Goal: Contribute content: Contribute content

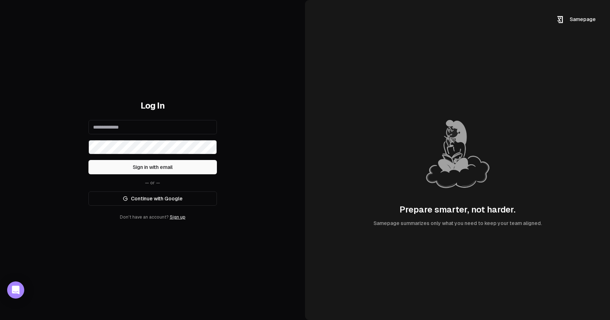
click at [154, 198] on link "Continue with Google" at bounding box center [152, 198] width 128 height 14
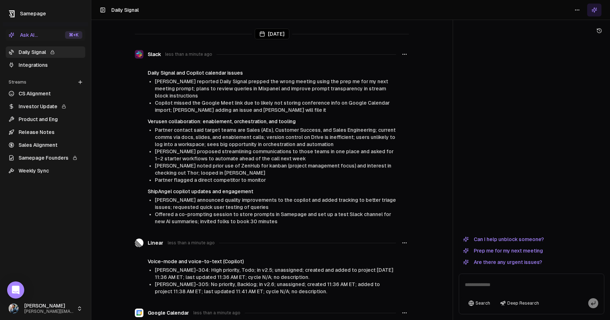
click at [49, 97] on link "CS Alignment" at bounding box center [46, 93] width 80 height 11
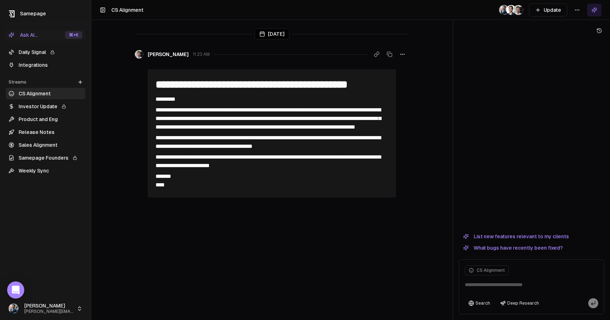
click at [59, 146] on link "Sales Alignment" at bounding box center [46, 144] width 80 height 11
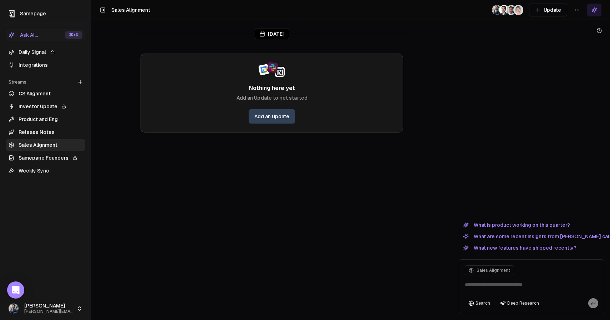
click at [41, 53] on link "Daily Signal" at bounding box center [46, 51] width 80 height 11
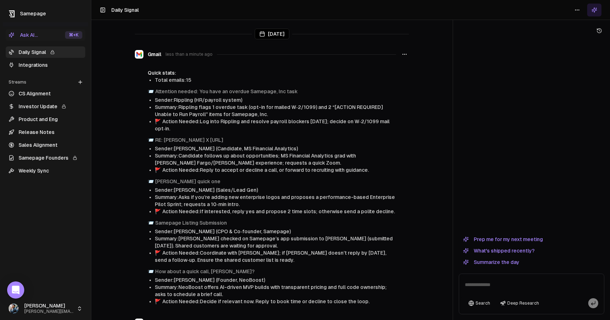
click at [48, 63] on link "Integrations" at bounding box center [46, 64] width 80 height 11
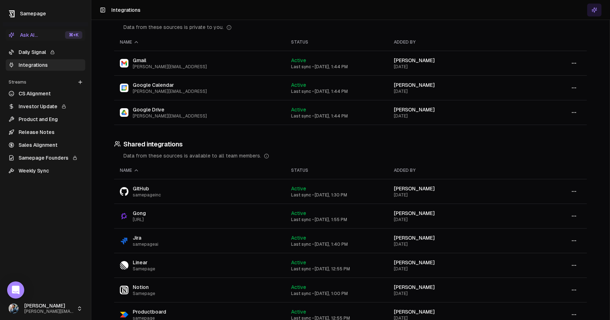
scroll to position [24, 0]
click at [37, 52] on link "Daily Signal" at bounding box center [46, 51] width 80 height 11
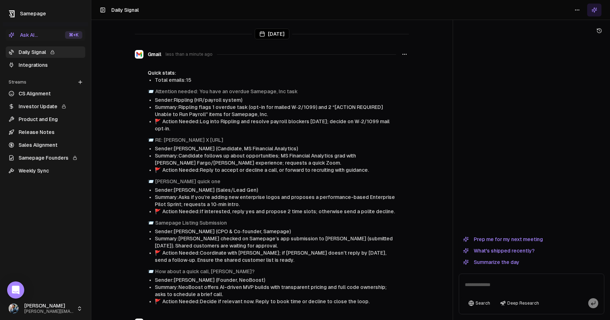
click at [46, 65] on link "Integrations" at bounding box center [46, 64] width 80 height 11
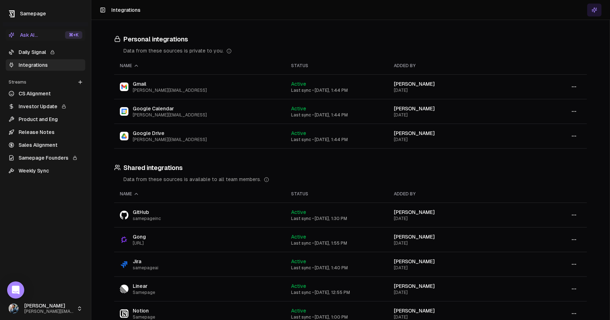
click at [43, 53] on link "Daily Signal" at bounding box center [46, 51] width 80 height 11
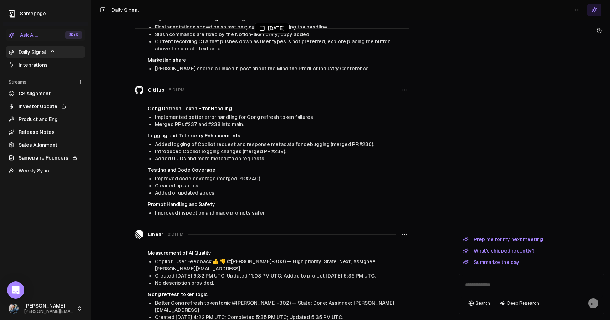
scroll to position [1245, 0]
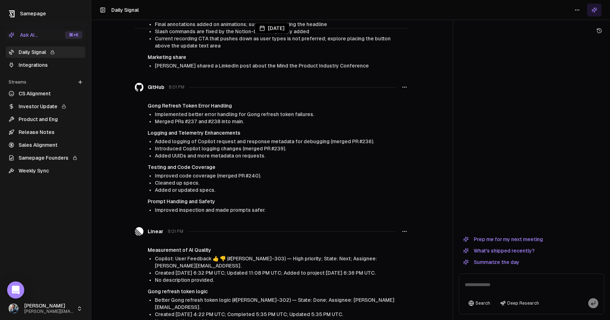
click at [402, 228] on icon "button" at bounding box center [405, 231] width 6 height 6
click at [483, 164] on div at bounding box center [532, 134] width 146 height 196
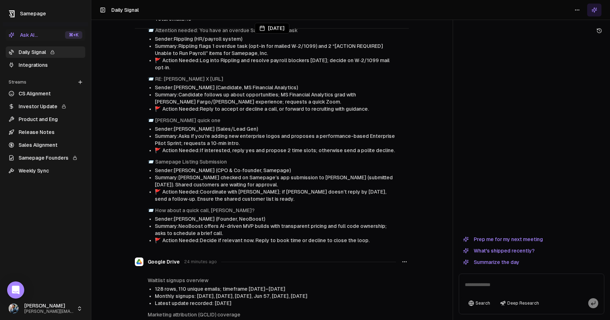
scroll to position [0, 0]
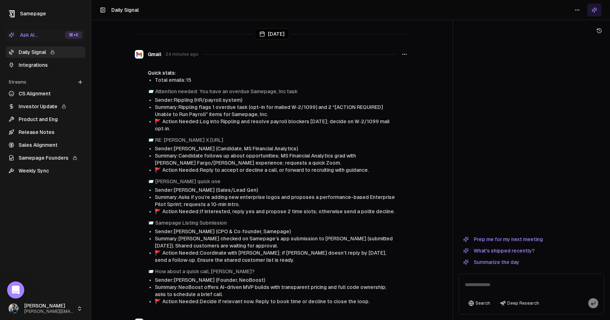
click at [506, 287] on textarea at bounding box center [532, 286] width 142 height 23
click at [522, 252] on button "What's shipped recently?" at bounding box center [499, 250] width 80 height 9
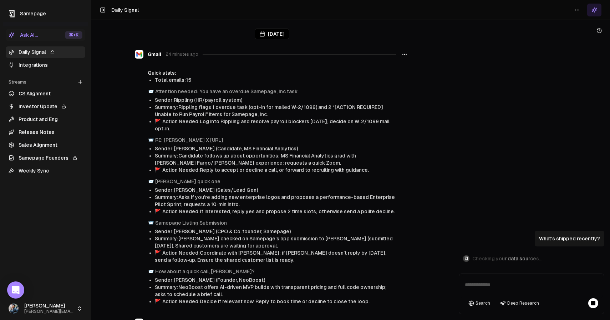
click at [539, 285] on textarea at bounding box center [532, 286] width 142 height 23
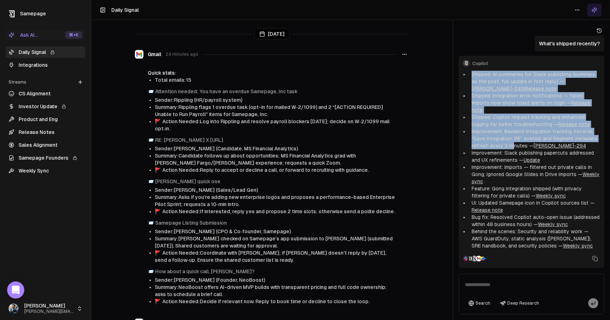
drag, startPoint x: 472, startPoint y: 80, endPoint x: 513, endPoint y: 146, distance: 77.9
click at [513, 146] on ul "Shipped: AI summaries for Slack publishing (summary as the post, full update in…" at bounding box center [531, 160] width 137 height 178
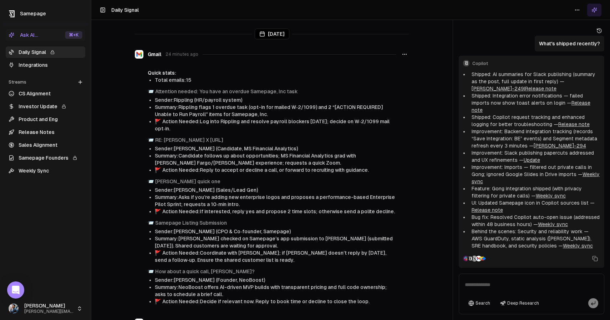
click at [506, 149] on li "Improvement: Slack publishing papercuts addressed and UX refinements — Update" at bounding box center [534, 156] width 131 height 14
click at [83, 83] on icon at bounding box center [80, 82] width 6 height 6
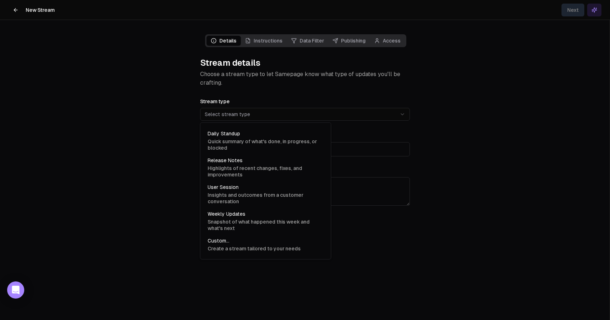
click at [249, 112] on html "**********" at bounding box center [305, 160] width 610 height 320
select select "**********"
type input "**********"
type textarea "**********"
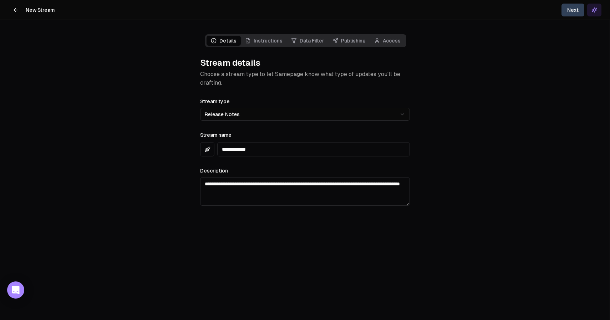
click at [576, 9] on button "Next" at bounding box center [573, 10] width 23 height 13
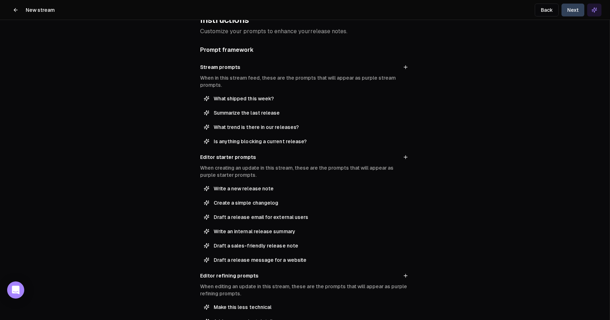
scroll to position [44, 0]
click at [300, 98] on span "What shipped this week?" at bounding box center [310, 97] width 193 height 7
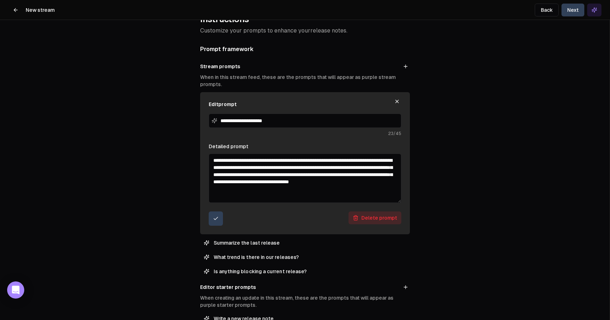
click at [397, 101] on icon "button" at bounding box center [397, 101] width 3 height 3
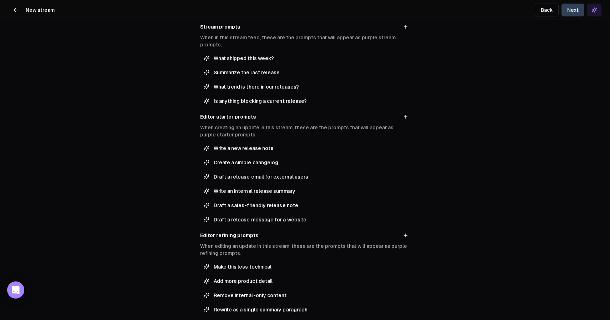
scroll to position [86, 0]
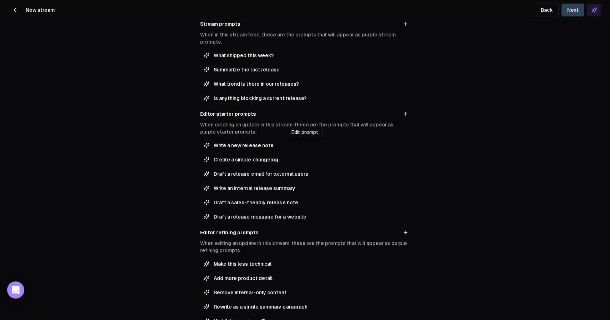
click at [247, 148] on span "Write a new release note" at bounding box center [310, 145] width 193 height 7
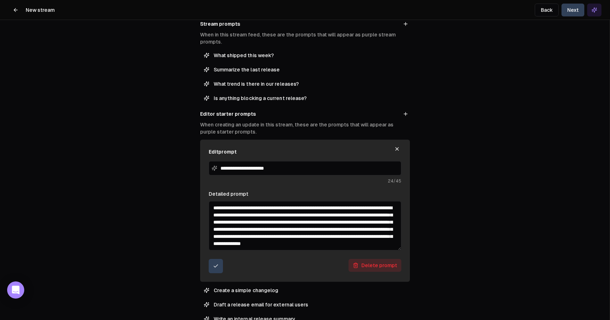
scroll to position [7, 0]
click at [397, 147] on icon "button" at bounding box center [397, 149] width 6 height 6
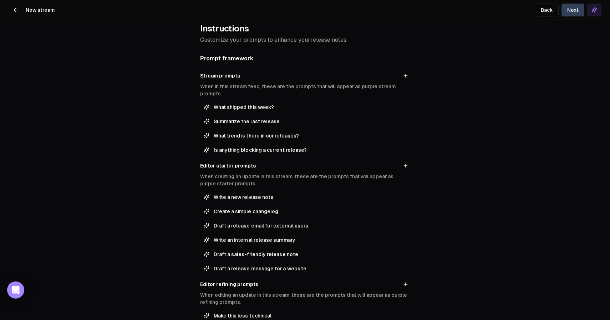
scroll to position [0, 0]
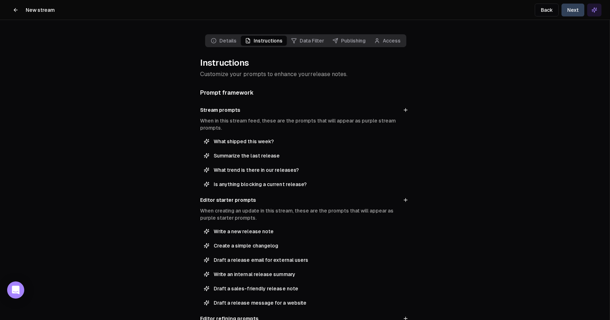
click at [578, 12] on button "Next" at bounding box center [573, 10] width 23 height 13
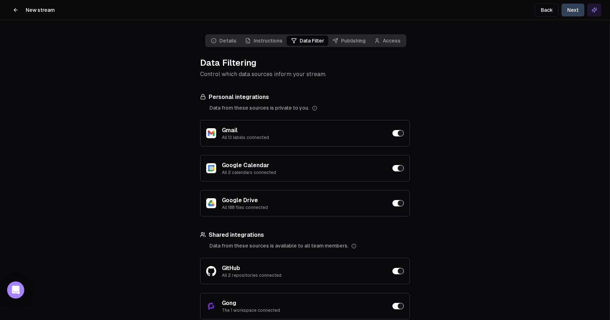
click at [575, 16] on header "New stream Back Next" at bounding box center [305, 10] width 610 height 20
click at [574, 13] on button "Next" at bounding box center [573, 10] width 23 height 13
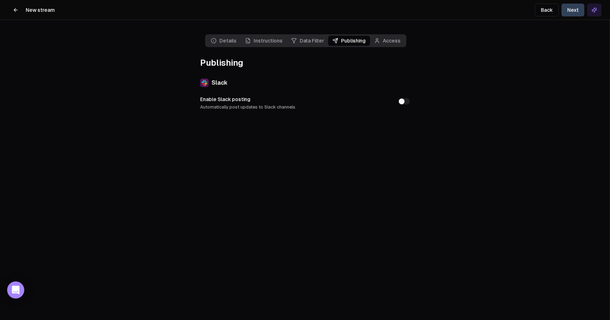
click at [398, 101] on button "Enable Slack posting Automatically post updates to Slack channels" at bounding box center [403, 101] width 11 height 6
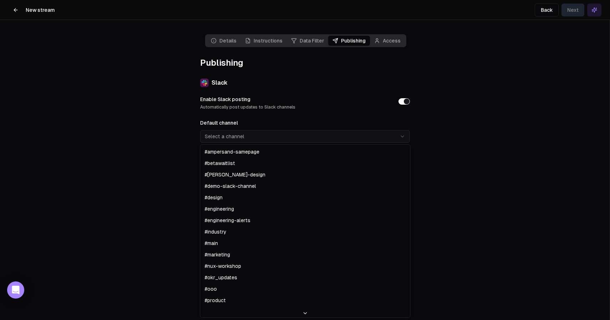
click at [401, 135] on html "**********" at bounding box center [305, 160] width 610 height 320
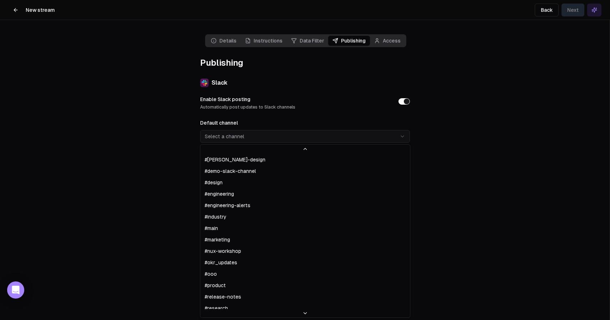
scroll to position [31, 0]
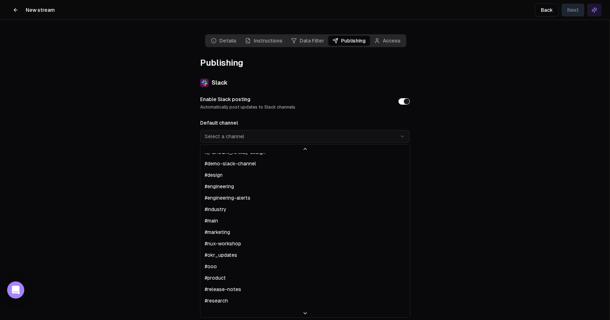
select select "**********"
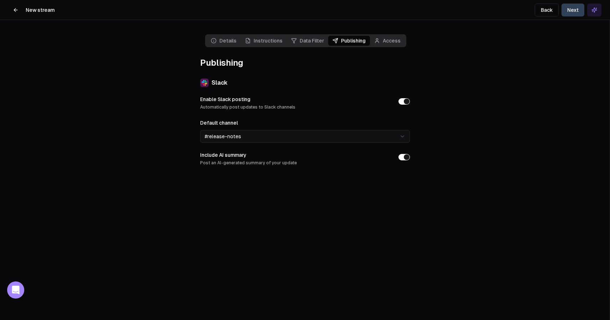
click at [575, 11] on button "Next" at bounding box center [573, 10] width 23 height 13
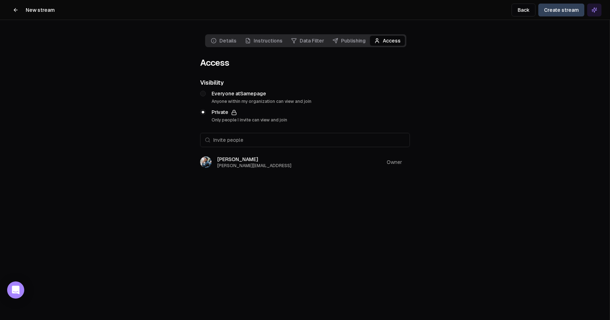
click at [562, 14] on button "Create stream" at bounding box center [561, 10] width 46 height 13
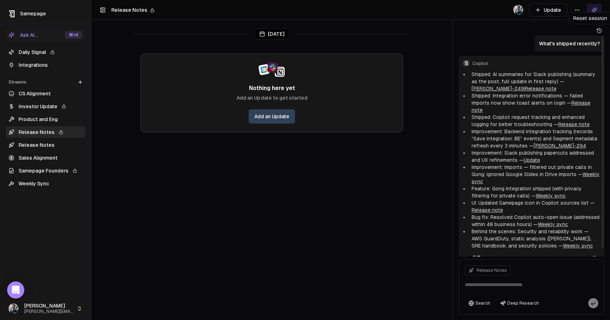
click at [599, 30] on icon at bounding box center [599, 31] width 1 height 2
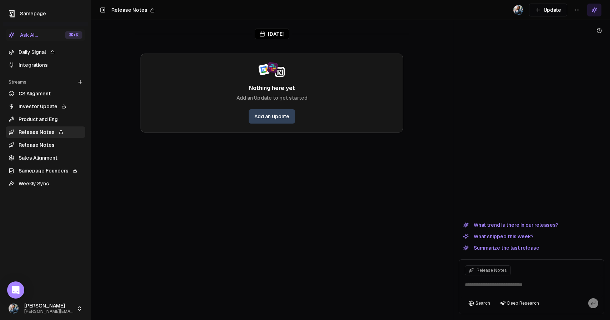
click at [555, 11] on button "Update" at bounding box center [548, 10] width 38 height 13
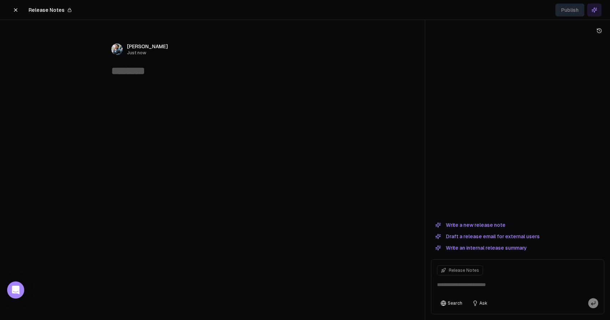
click at [126, 89] on div "﻿" at bounding box center [212, 91] width 203 height 11
click at [107, 91] on button "button" at bounding box center [106, 91] width 6 height 9
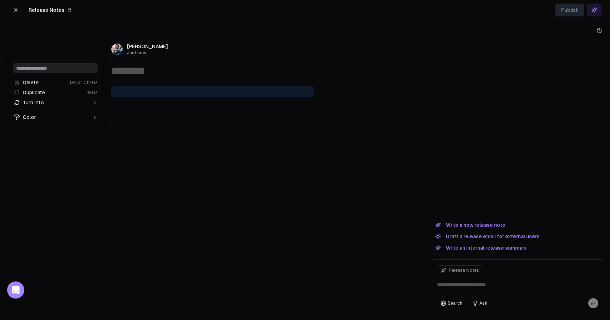
click at [136, 64] on textarea at bounding box center [212, 71] width 203 height 14
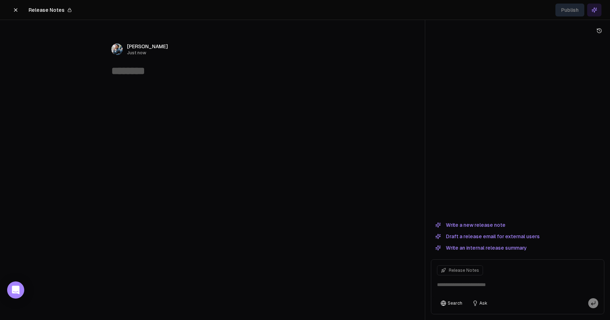
click at [163, 121] on div "﻿" at bounding box center [213, 140] width 274 height 120
click at [481, 227] on button "Write a new release note" at bounding box center [470, 224] width 79 height 9
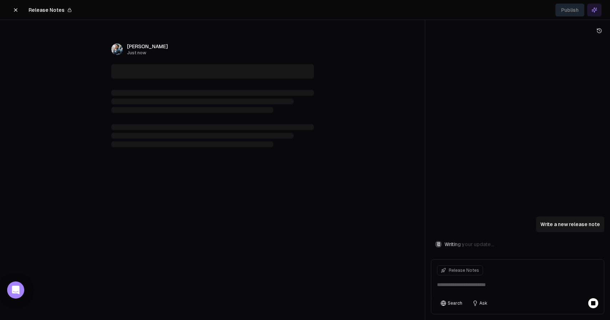
click at [526, 256] on div "Write a new release note Writing your update... Release Notes Search Ask" at bounding box center [517, 170] width 173 height 288
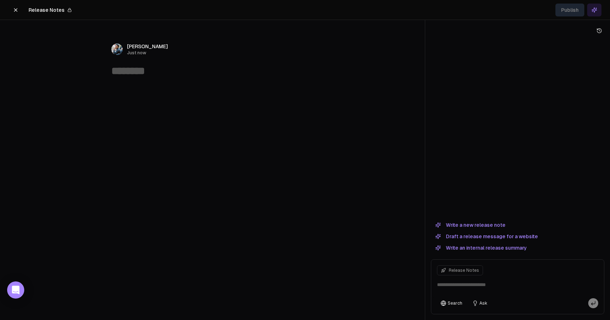
click at [492, 226] on button "Write a new release note" at bounding box center [470, 224] width 79 height 9
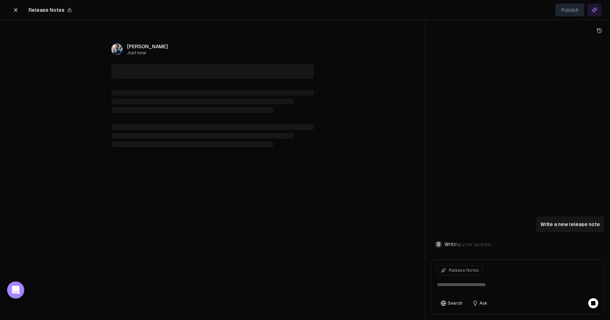
click at [17, 10] on icon at bounding box center [16, 10] width 6 height 6
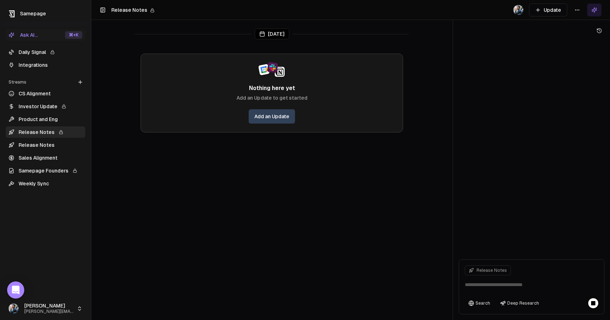
click at [281, 119] on link "Add an Update" at bounding box center [272, 116] width 46 height 14
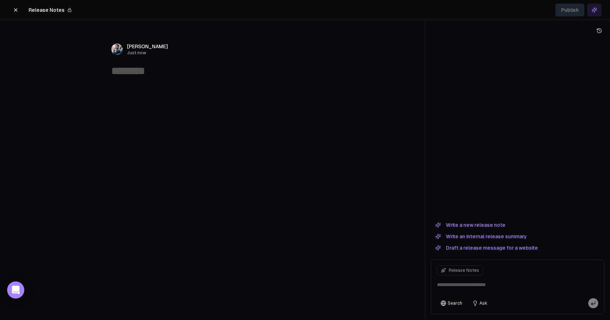
click at [11, 8] on button at bounding box center [16, 10] width 14 height 13
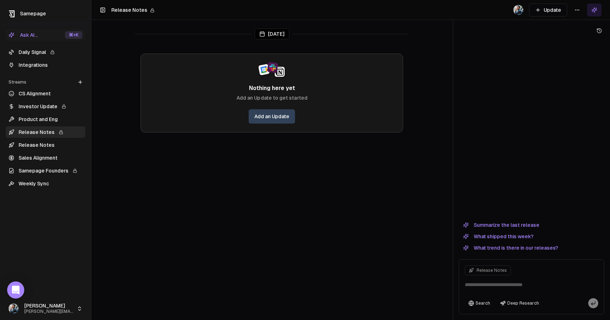
click at [264, 123] on link "Add an Update" at bounding box center [272, 116] width 46 height 14
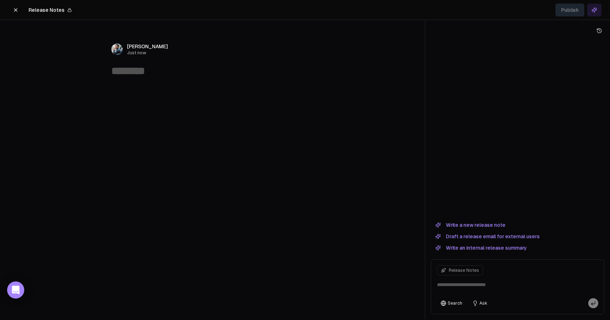
click at [487, 226] on button "Write a new release note" at bounding box center [470, 224] width 79 height 9
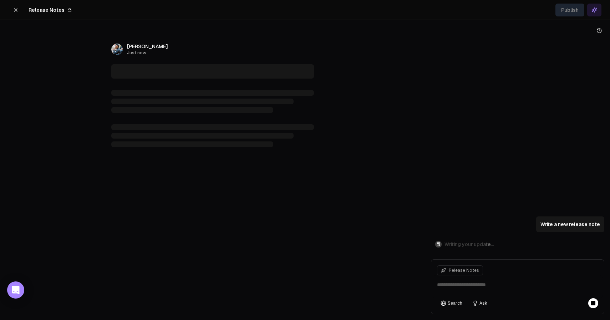
click at [14, 12] on button at bounding box center [16, 10] width 14 height 13
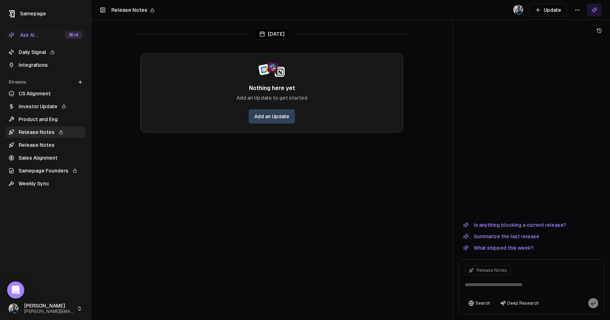
click at [40, 91] on link "CS Alignment" at bounding box center [46, 93] width 80 height 11
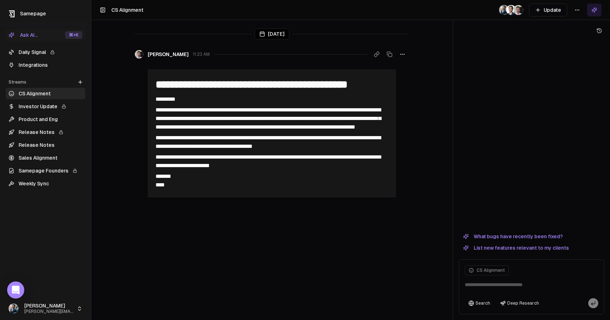
click at [60, 156] on link "Sales Alignment" at bounding box center [46, 157] width 80 height 11
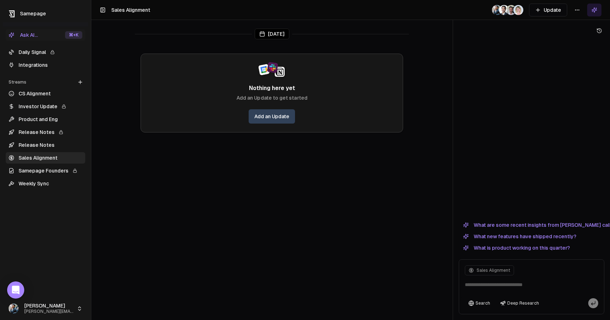
click at [49, 133] on link "Release Notes" at bounding box center [46, 131] width 80 height 11
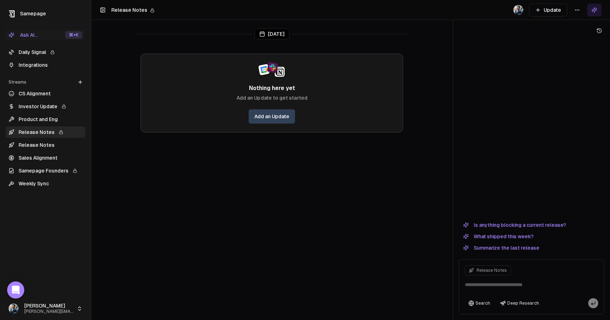
click at [280, 122] on link "Add an Update" at bounding box center [272, 116] width 46 height 14
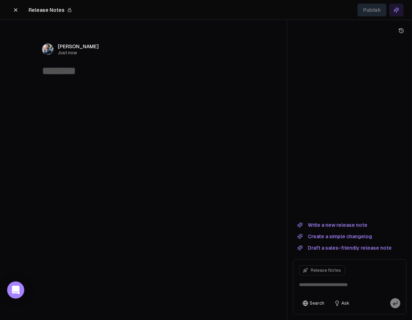
click at [348, 226] on button "Write a new release note" at bounding box center [332, 224] width 79 height 9
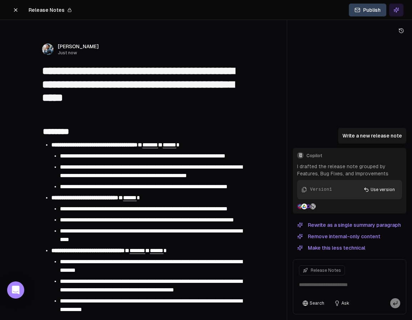
type textarea "**********"
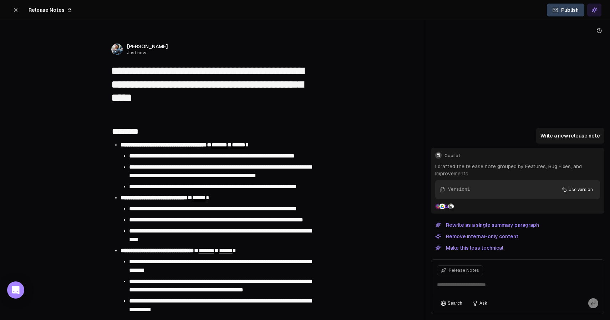
click at [492, 224] on button "Rewrite as a single summary paragraph" at bounding box center [487, 224] width 112 height 9
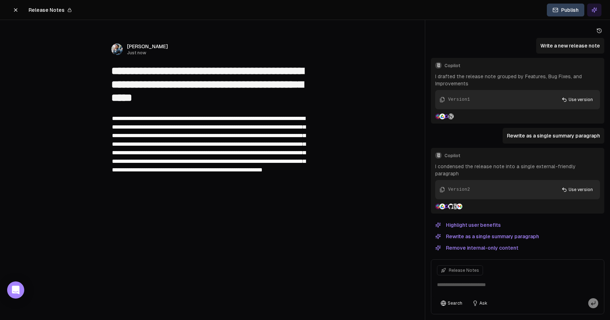
click at [575, 105] on button "Use version" at bounding box center [577, 99] width 40 height 11
